Goal: Find contact information: Find contact information

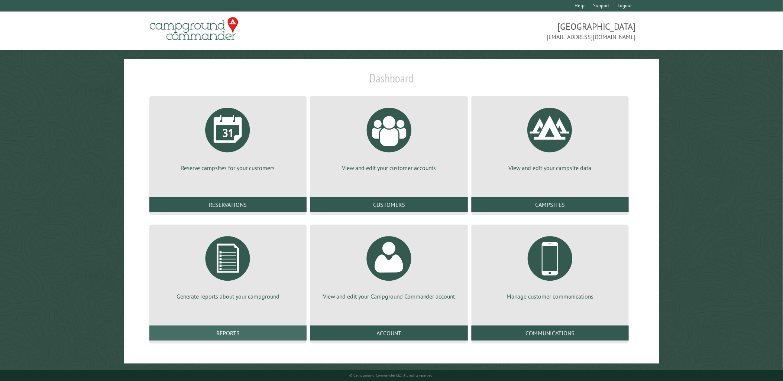
click at [242, 333] on link "Reports" at bounding box center [227, 333] width 157 height 15
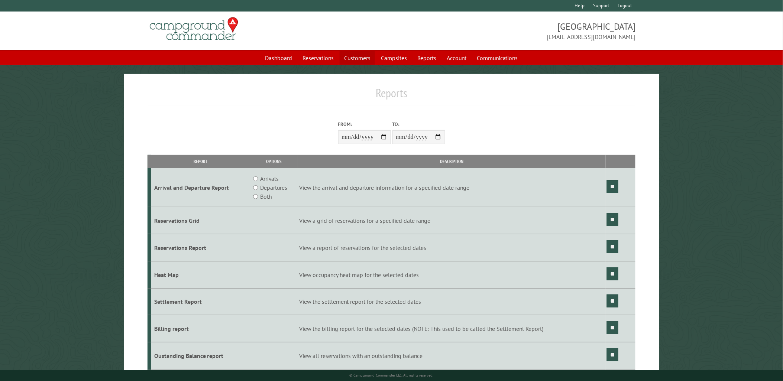
click at [353, 57] on link "Customers" at bounding box center [356, 58] width 35 height 14
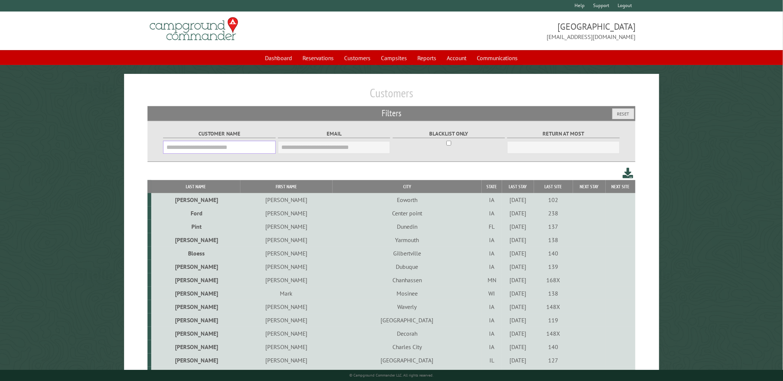
click at [236, 142] on input "Customer Name" at bounding box center [219, 147] width 112 height 13
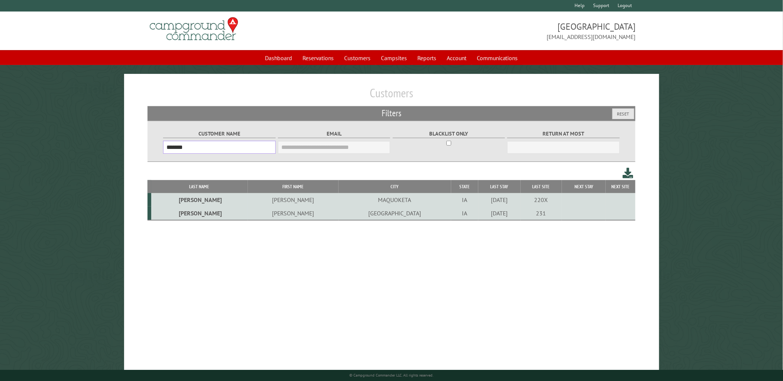
type input "*******"
click at [338, 218] on td "[GEOGRAPHIC_DATA]" at bounding box center [394, 214] width 113 height 14
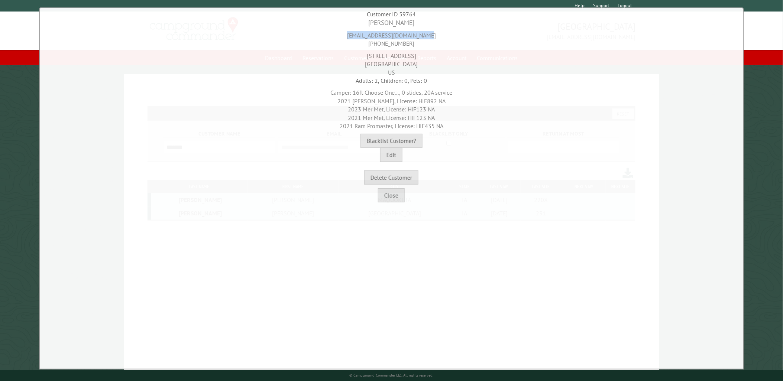
drag, startPoint x: 438, startPoint y: 36, endPoint x: 341, endPoint y: 36, distance: 96.6
click at [341, 36] on div "[PERSON_NAME][EMAIL_ADDRESS][DOMAIN_NAME] [PHONE_NUMBER]" at bounding box center [391, 37] width 699 height 20
copy div "[EMAIL_ADDRESS][DOMAIN_NAME]"
